Goal: Task Accomplishment & Management: Use online tool/utility

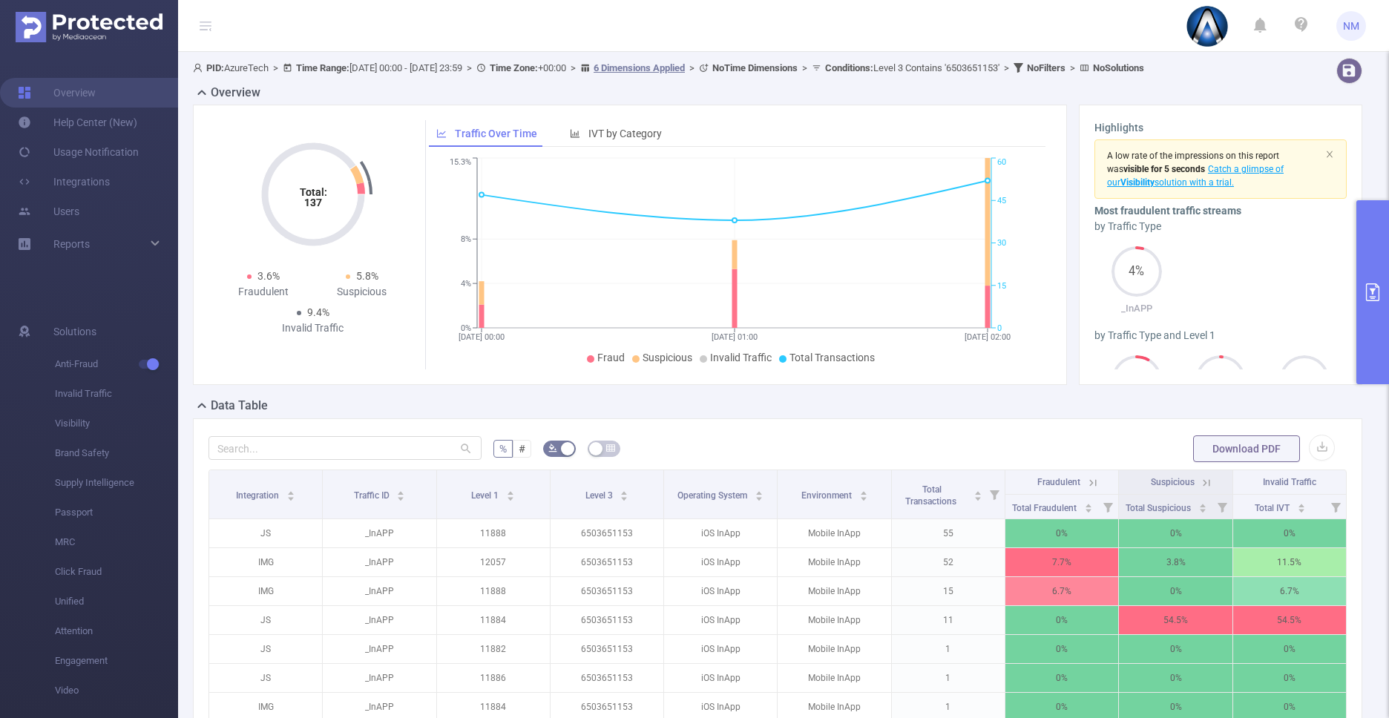
click at [1368, 304] on button "primary" at bounding box center [1372, 292] width 33 height 184
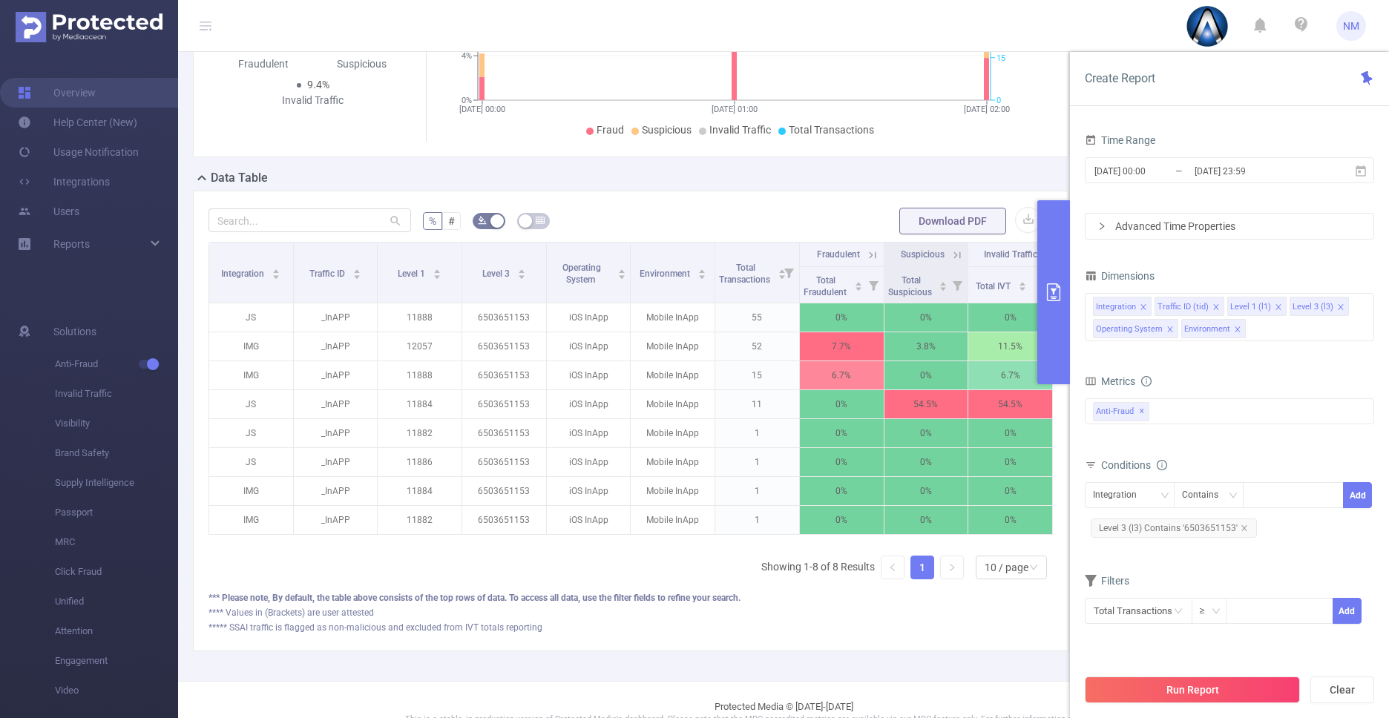
click at [1178, 536] on span "Level 3 (l3) Contains '6503651153'" at bounding box center [1173, 527] width 166 height 19
click at [1316, 495] on icon "icon: close" at bounding box center [1317, 495] width 5 height 5
click at [1316, 495] on div "6503651153" at bounding box center [1292, 495] width 85 height 24
paste input "com.popblock.puzzle"
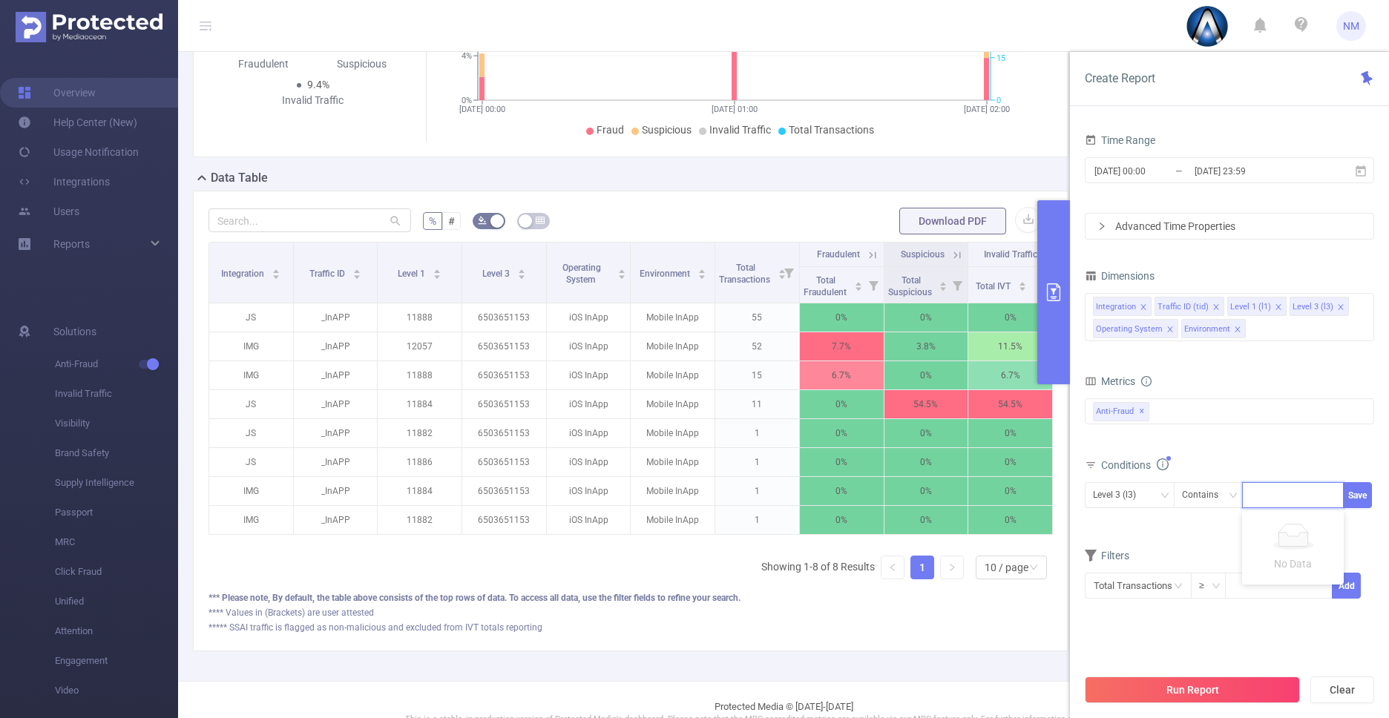
type input "com.popblock.puzzle"
click at [1197, 694] on button "Run Report" at bounding box center [1191, 689] width 215 height 27
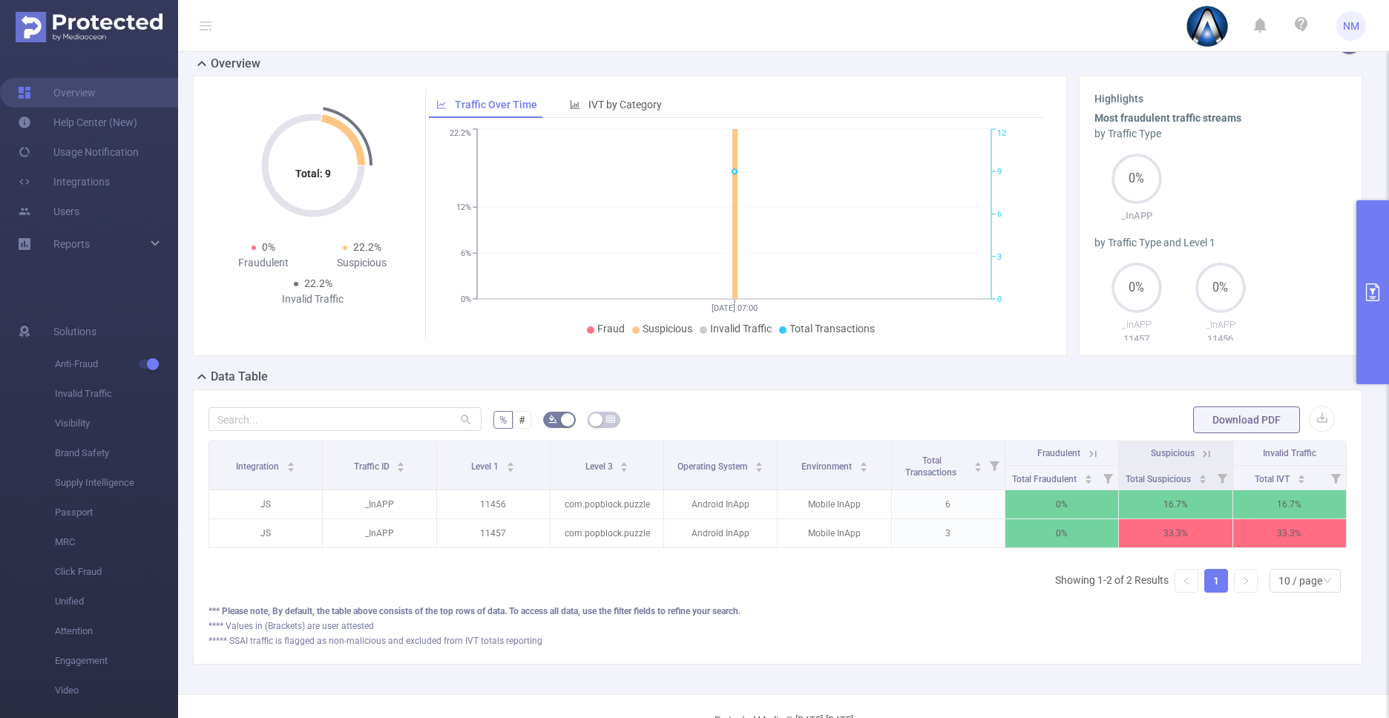
click at [1199, 461] on icon at bounding box center [1205, 453] width 13 height 13
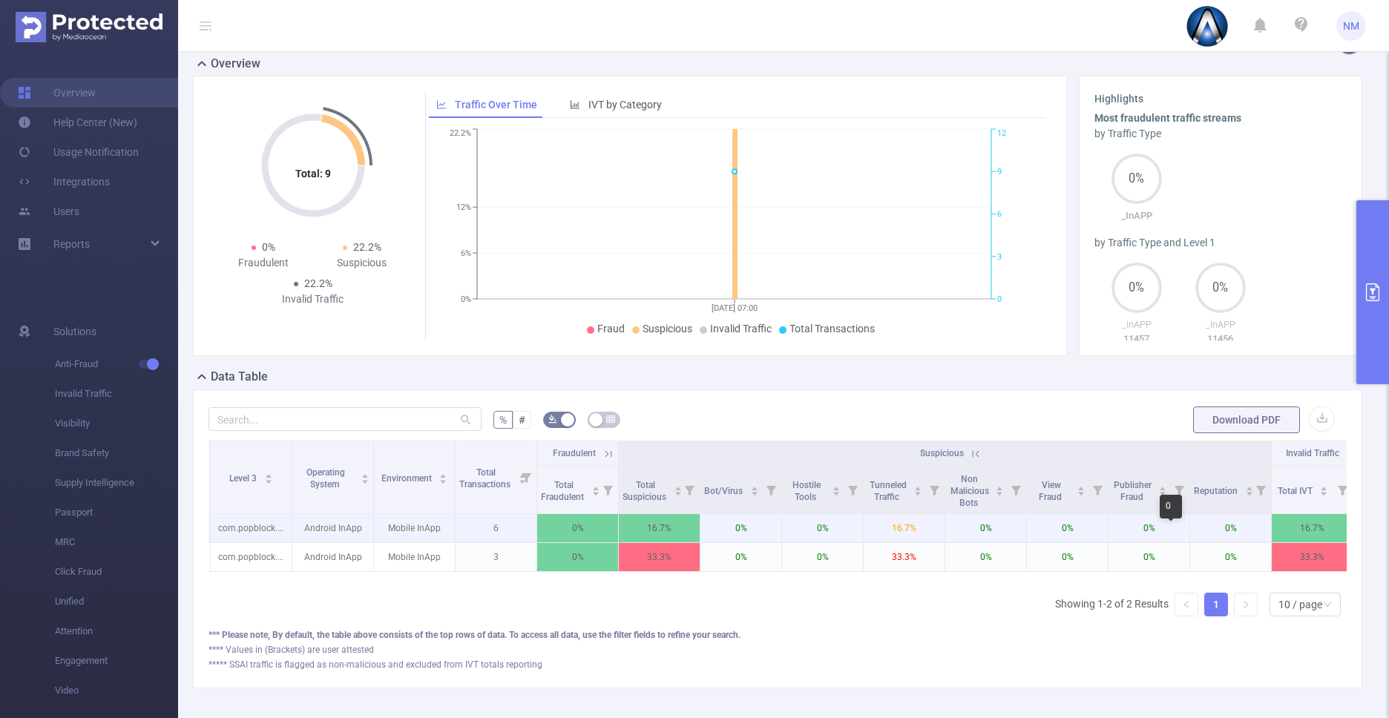
scroll to position [0, 251]
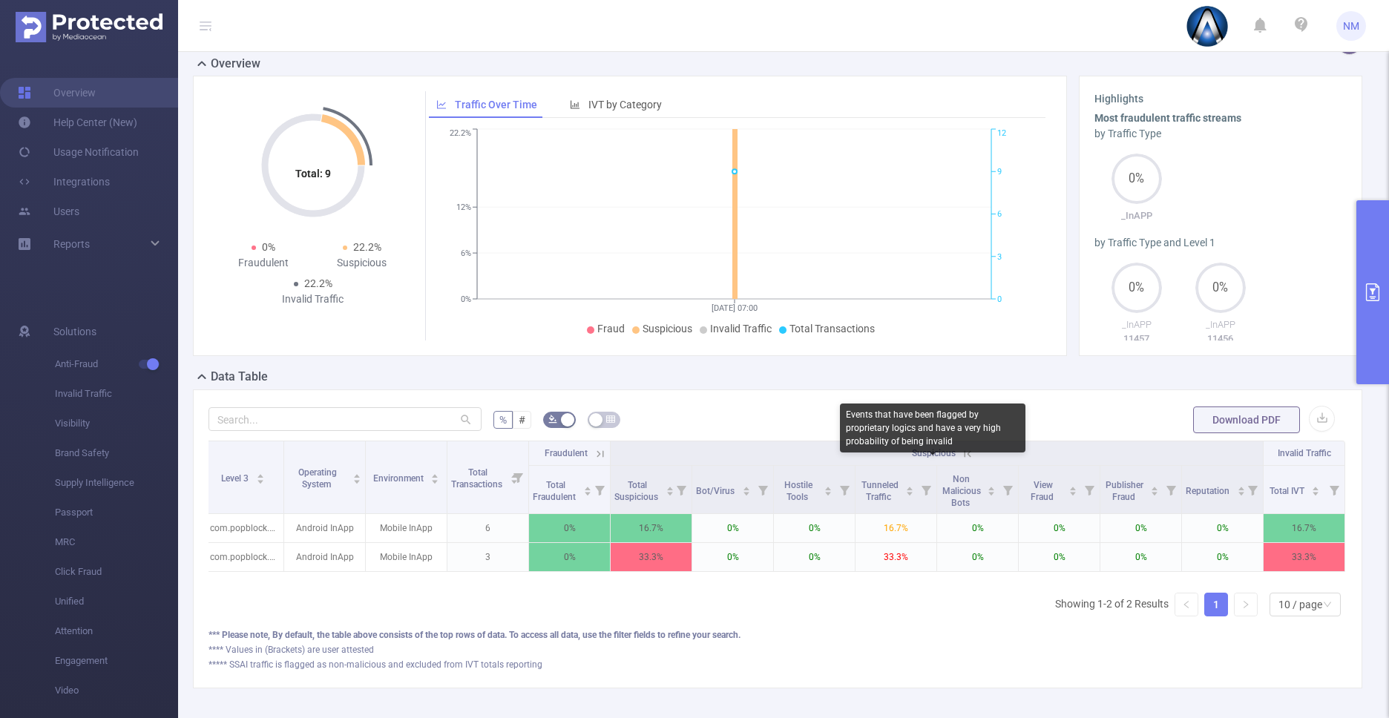
click at [946, 458] on span "Suspicious" at bounding box center [934, 453] width 44 height 10
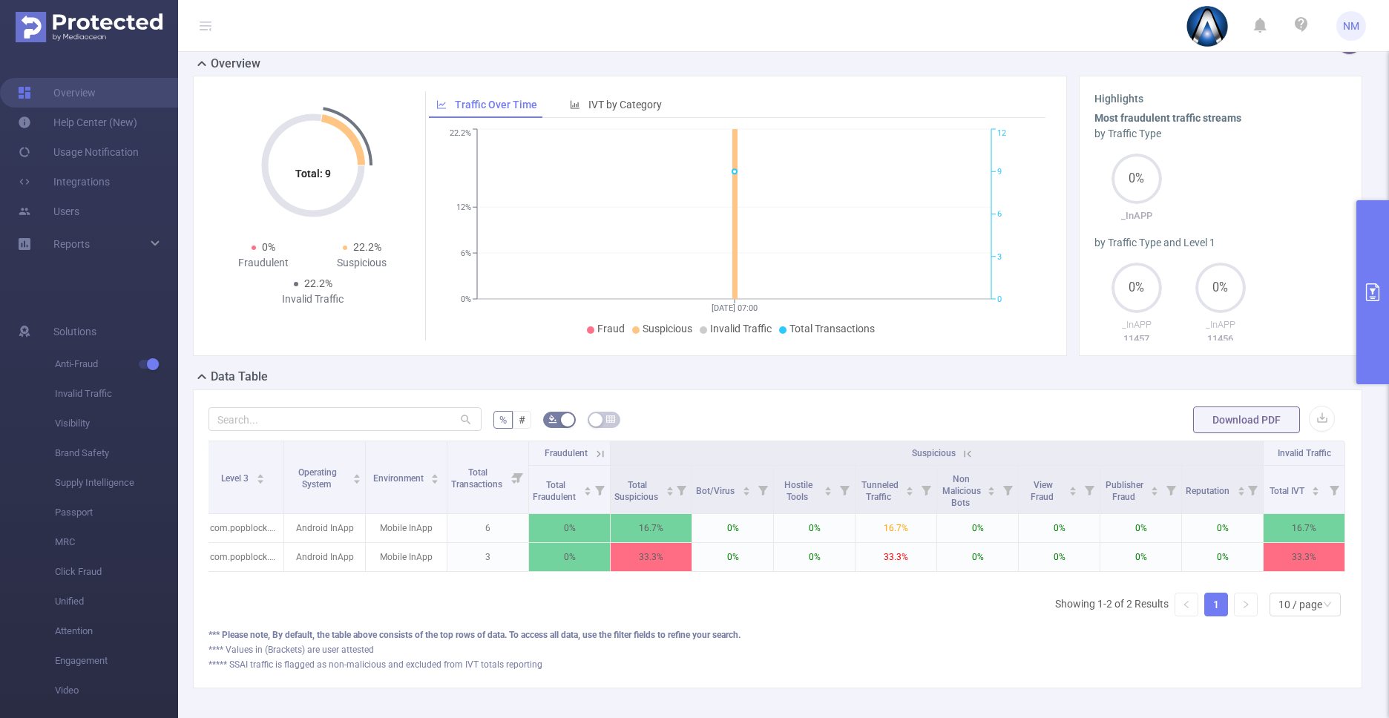
click at [958, 461] on icon at bounding box center [965, 453] width 18 height 15
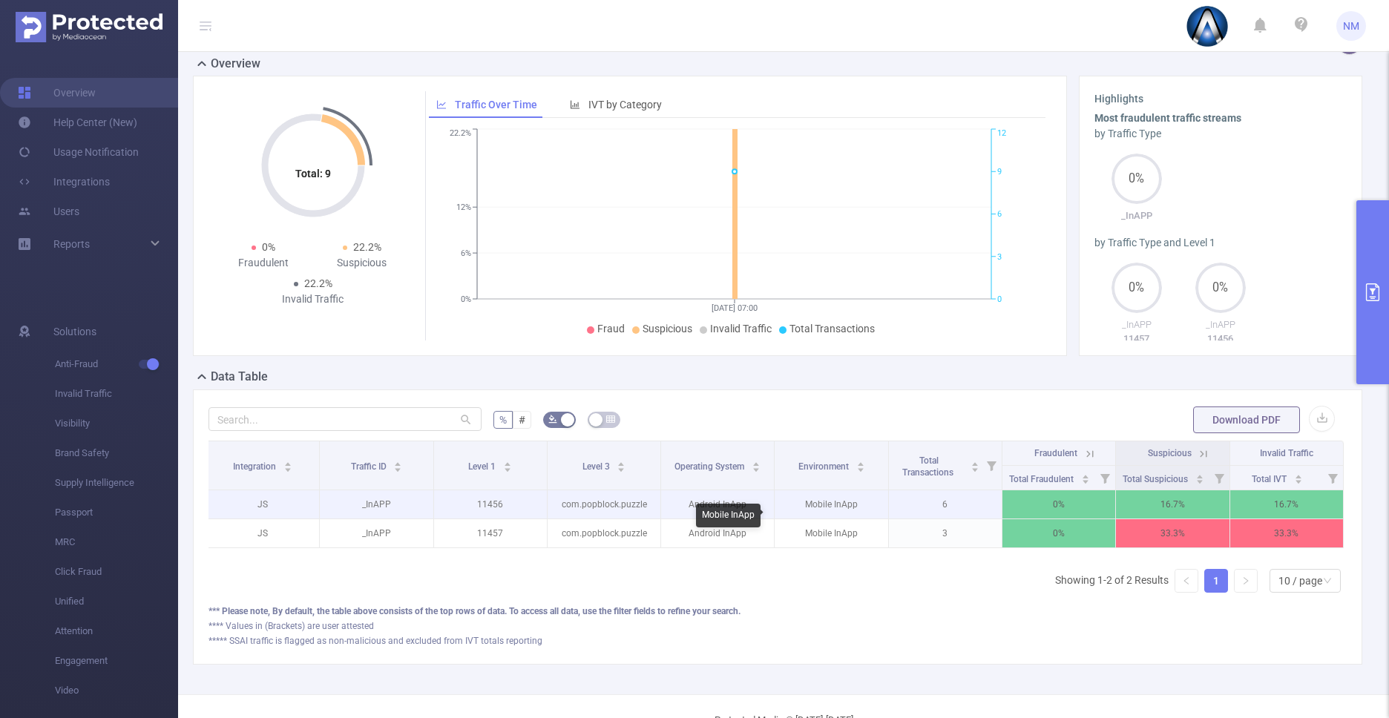
scroll to position [0, 0]
